Goal: Transaction & Acquisition: Purchase product/service

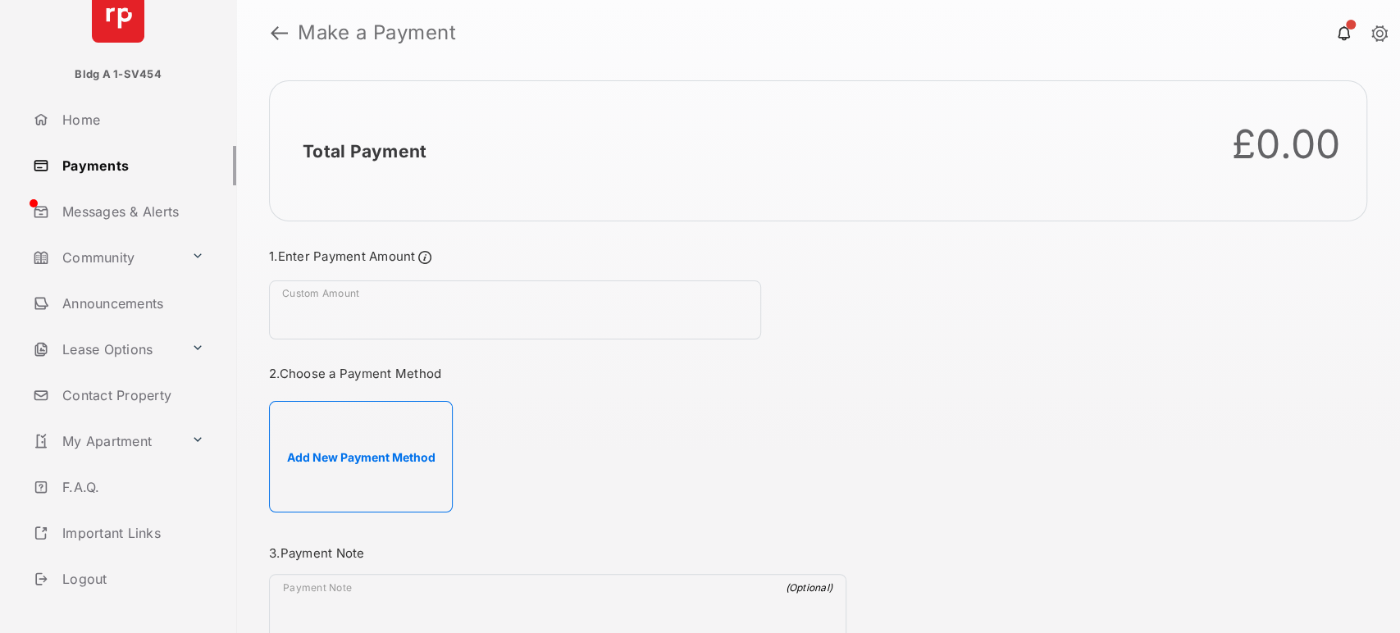
scroll to position [66, 0]
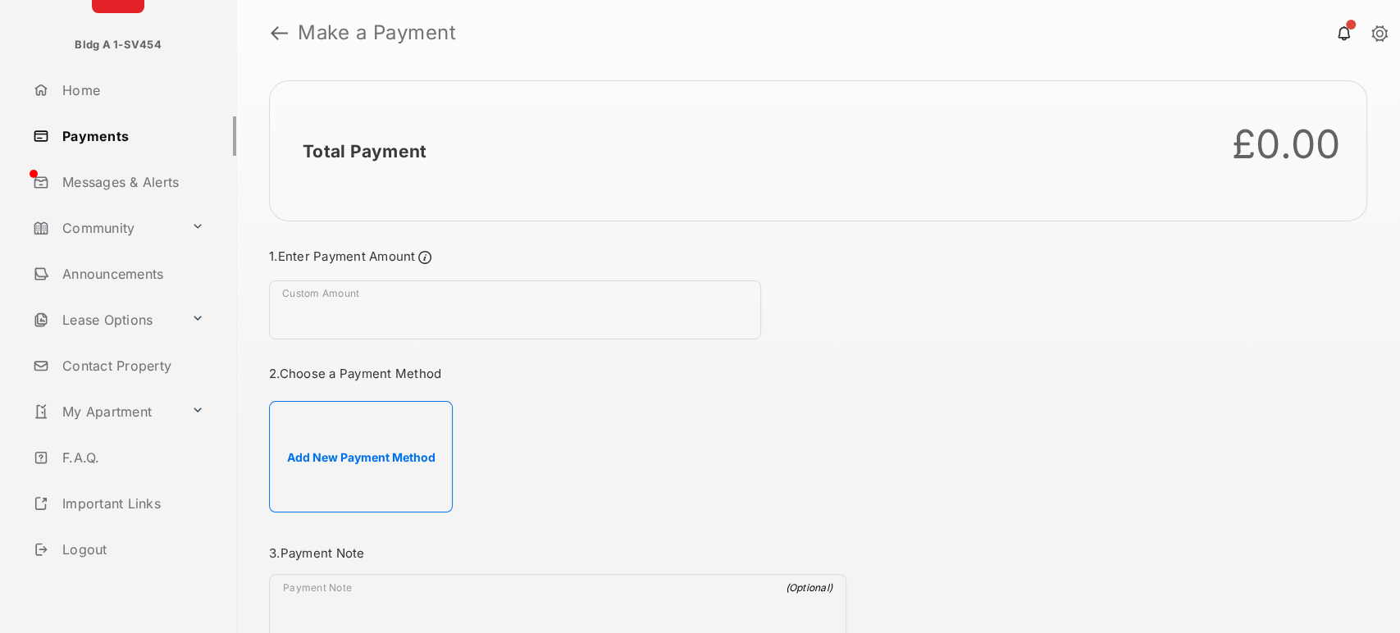
click at [98, 548] on link "Logout" at bounding box center [131, 549] width 210 height 39
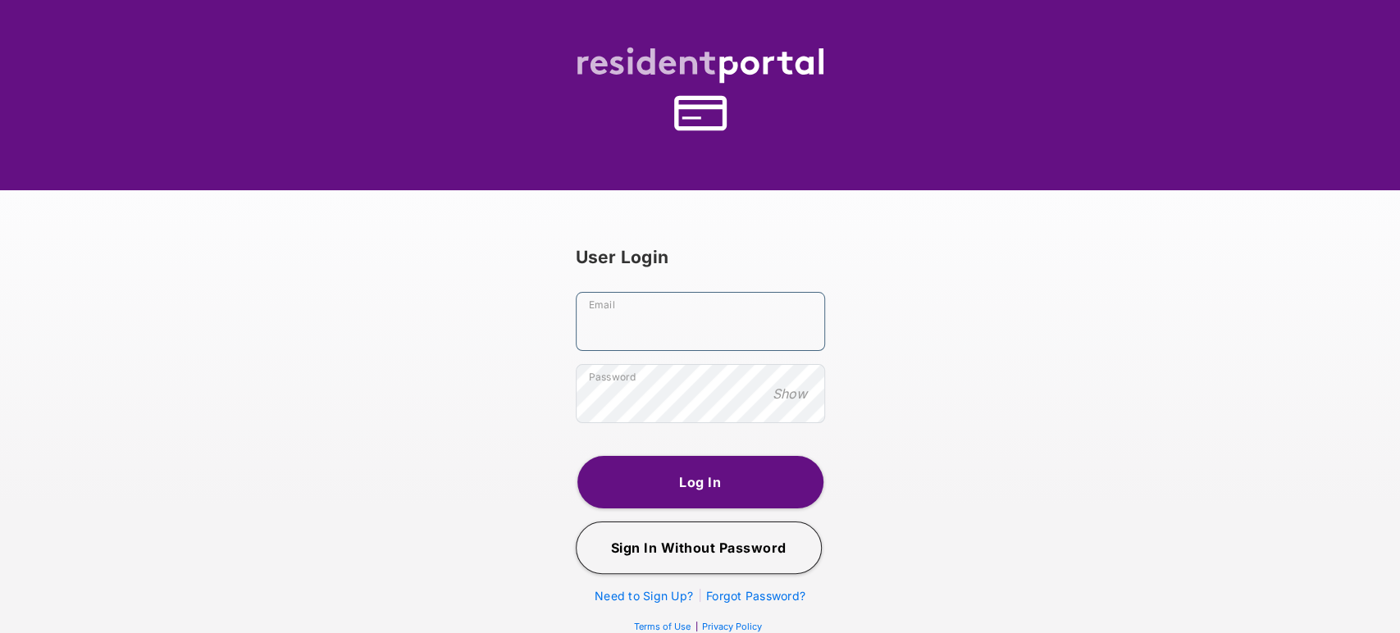
click at [656, 349] on input "Email" at bounding box center [700, 321] width 249 height 59
type input "**********"
click at [695, 463] on button "Log In" at bounding box center [700, 482] width 246 height 52
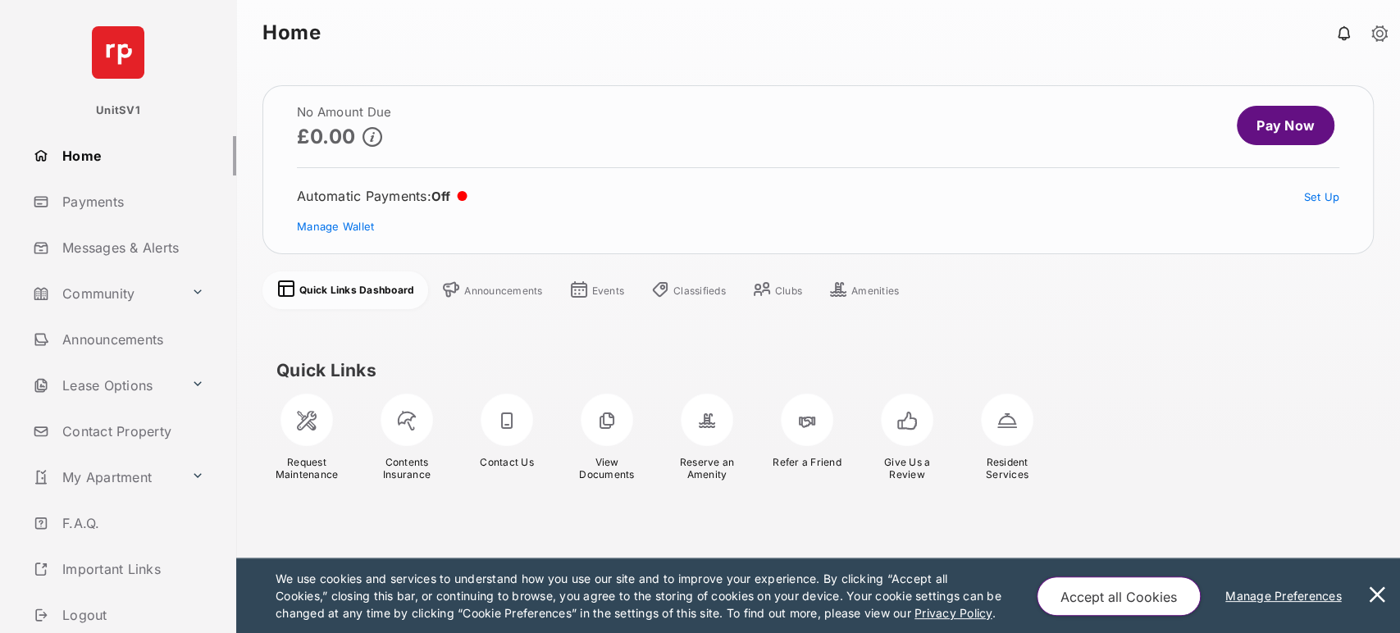
click at [105, 199] on link "Payments" at bounding box center [131, 201] width 210 height 39
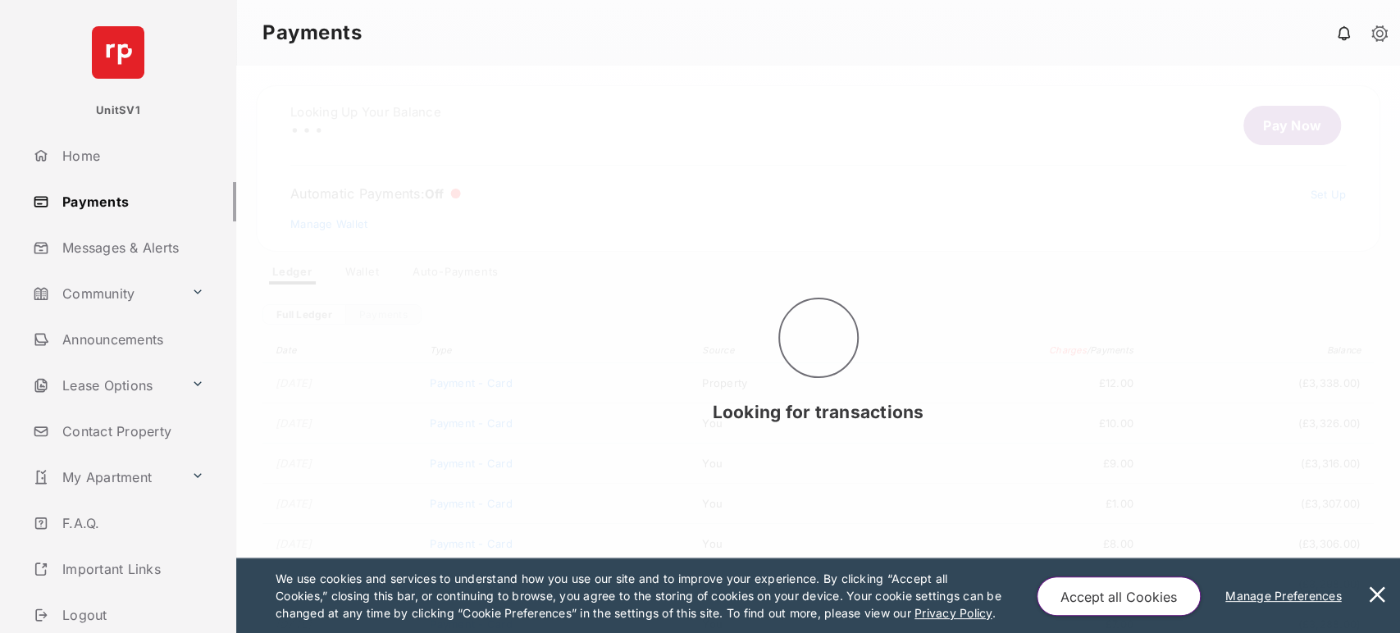
click at [1382, 582] on button at bounding box center [1377, 596] width 33 height 75
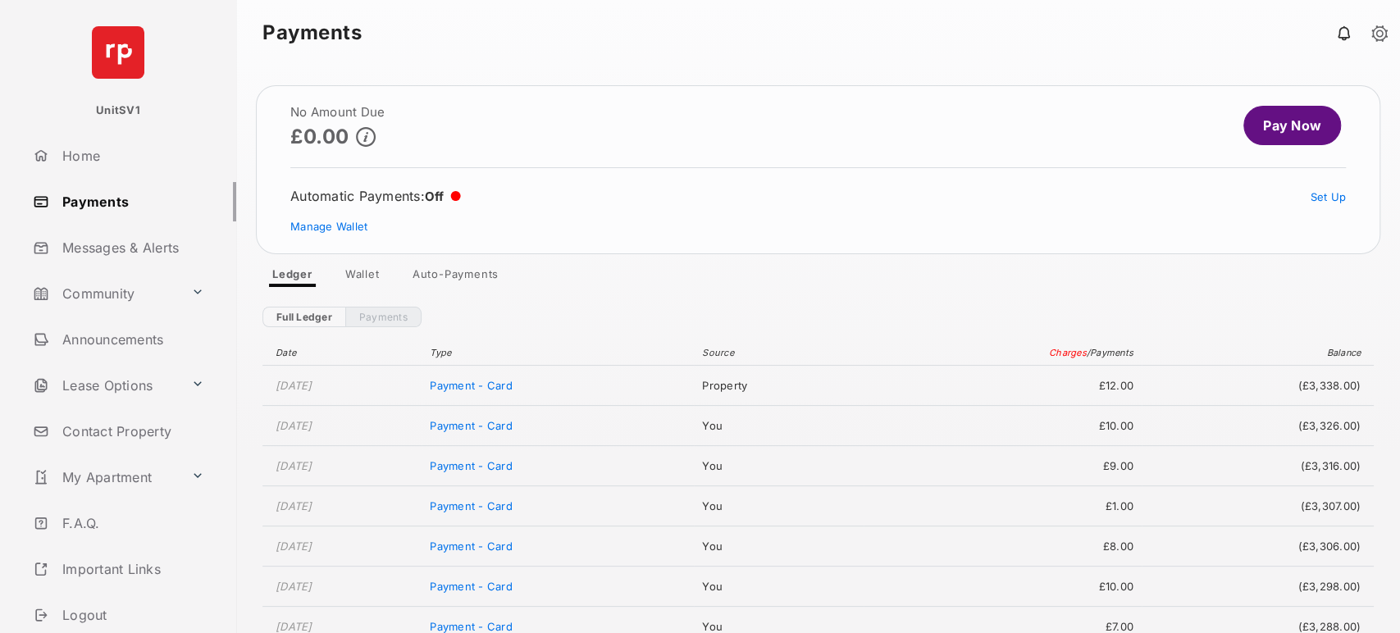
click at [1284, 123] on link "Pay Now" at bounding box center [1292, 125] width 98 height 39
